Goal: Entertainment & Leisure: Consume media (video, audio)

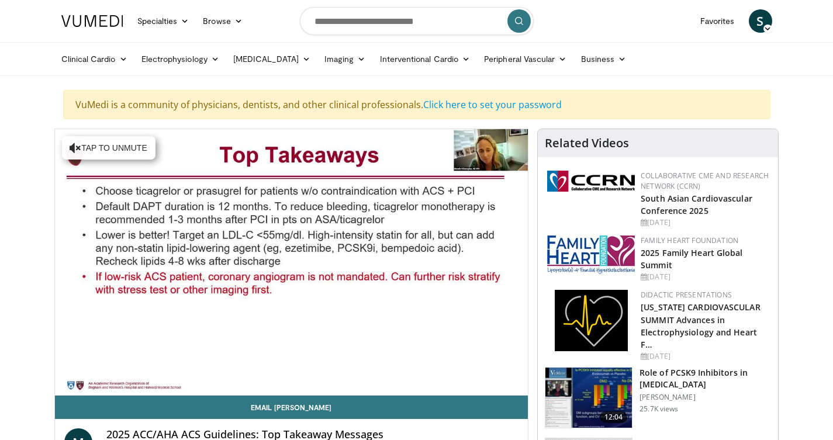
click at [463, 303] on div "10 seconds Tap to unmute" at bounding box center [291, 262] width 473 height 266
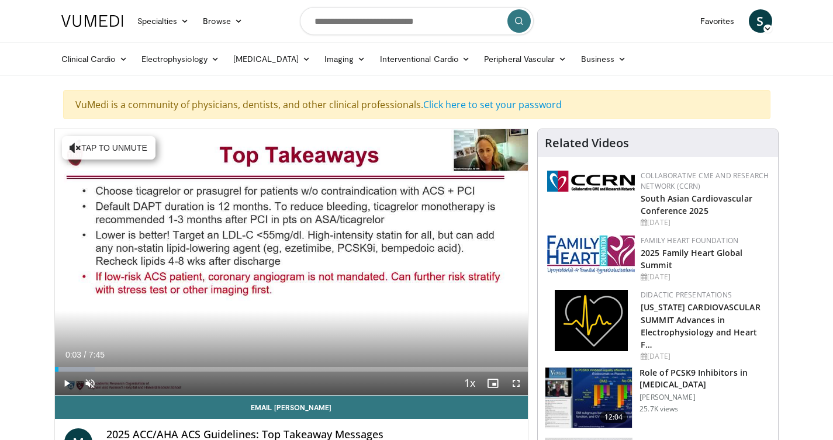
click at [285, 271] on icon "Video Player" at bounding box center [291, 261] width 33 height 33
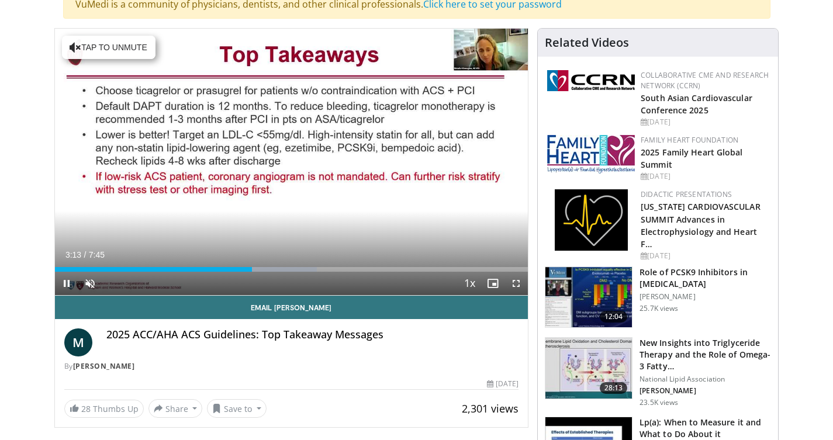
scroll to position [99, 0]
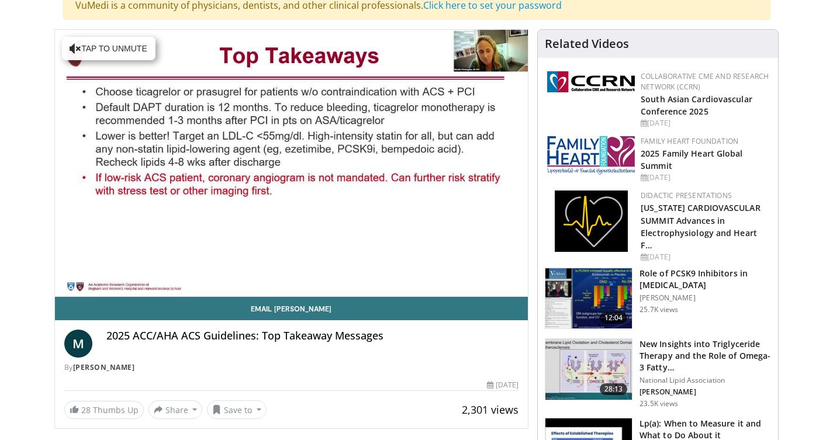
click at [78, 41] on div "10 seconds Tap to unmute" at bounding box center [291, 163] width 473 height 267
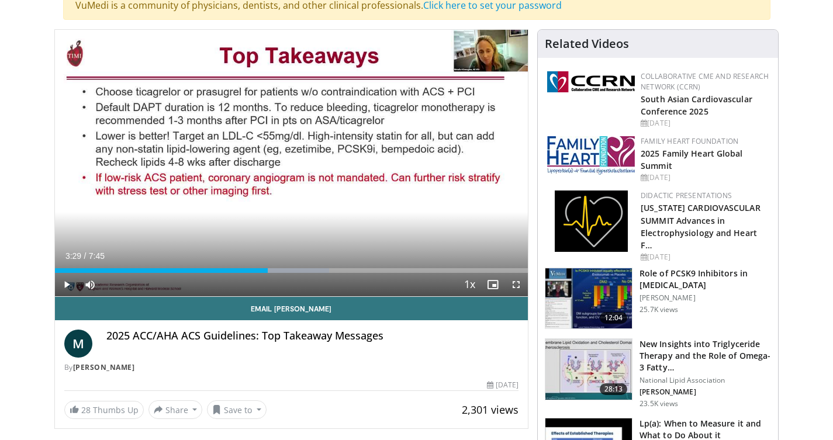
click at [297, 164] on icon "Video Player" at bounding box center [291, 163] width 33 height 33
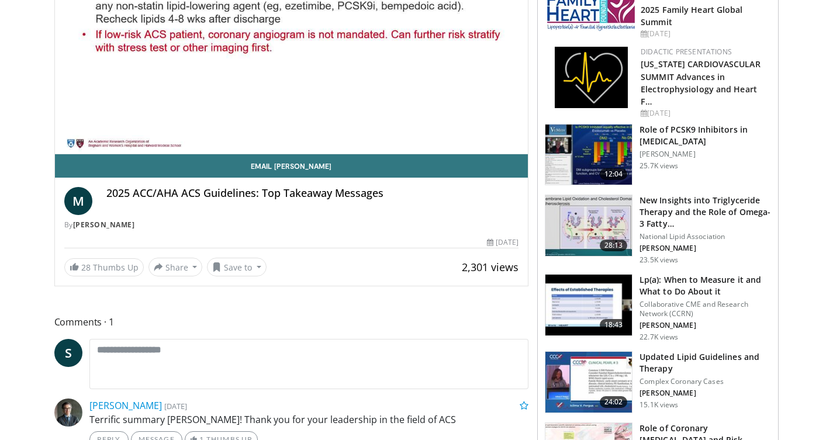
scroll to position [0, 0]
